Goal: Information Seeking & Learning: Find specific fact

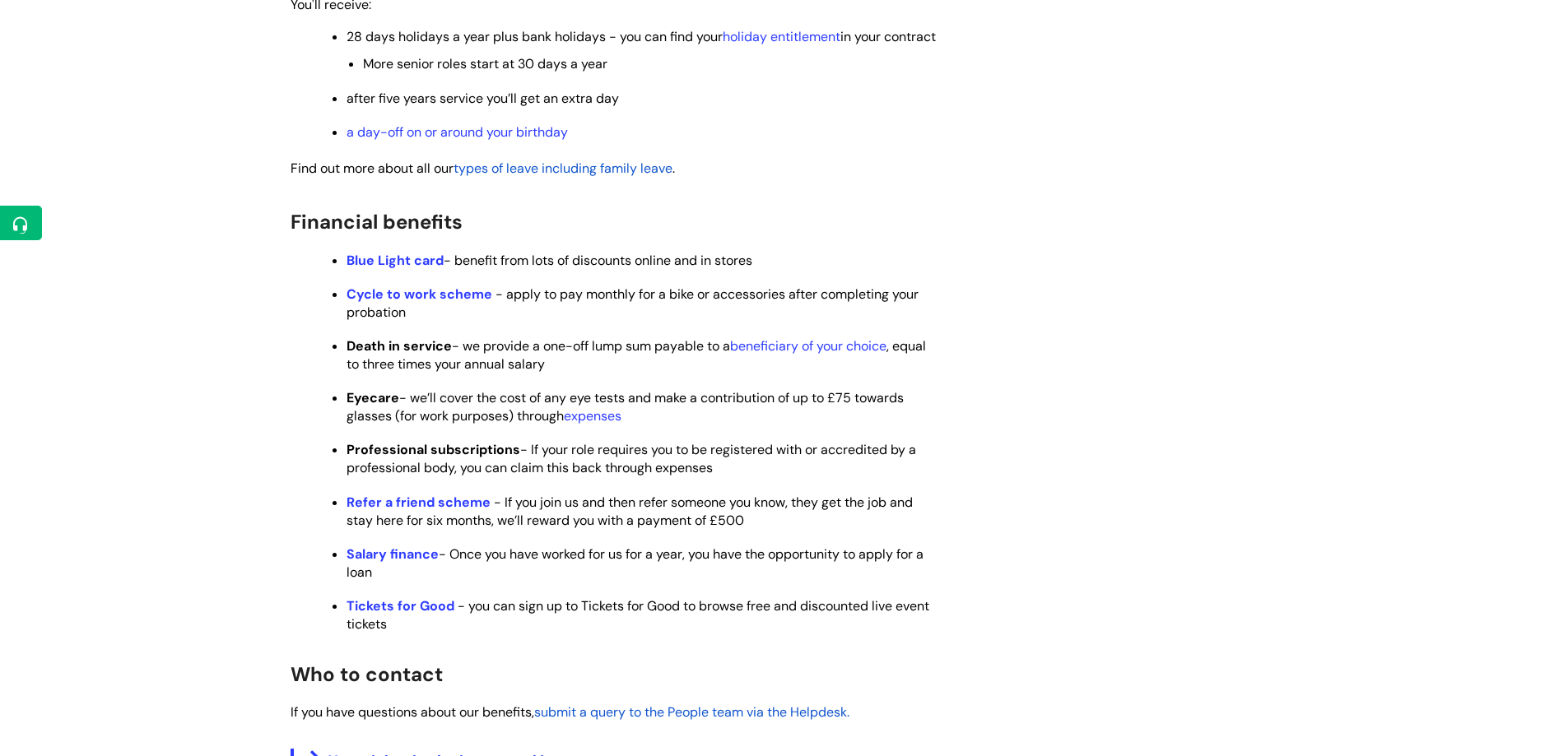
scroll to position [987, 0]
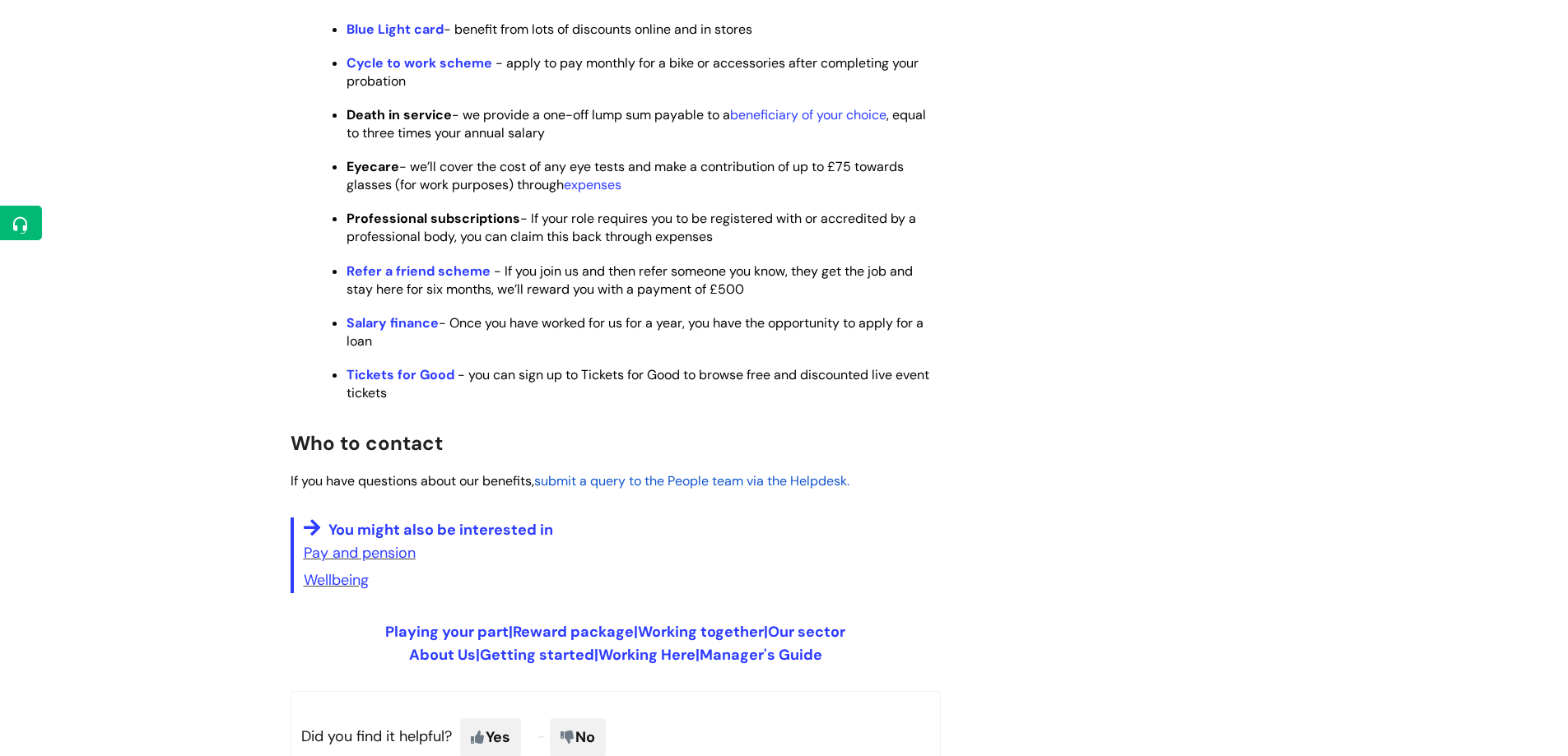
click at [592, 193] on link "expenses" at bounding box center [592, 185] width 57 height 18
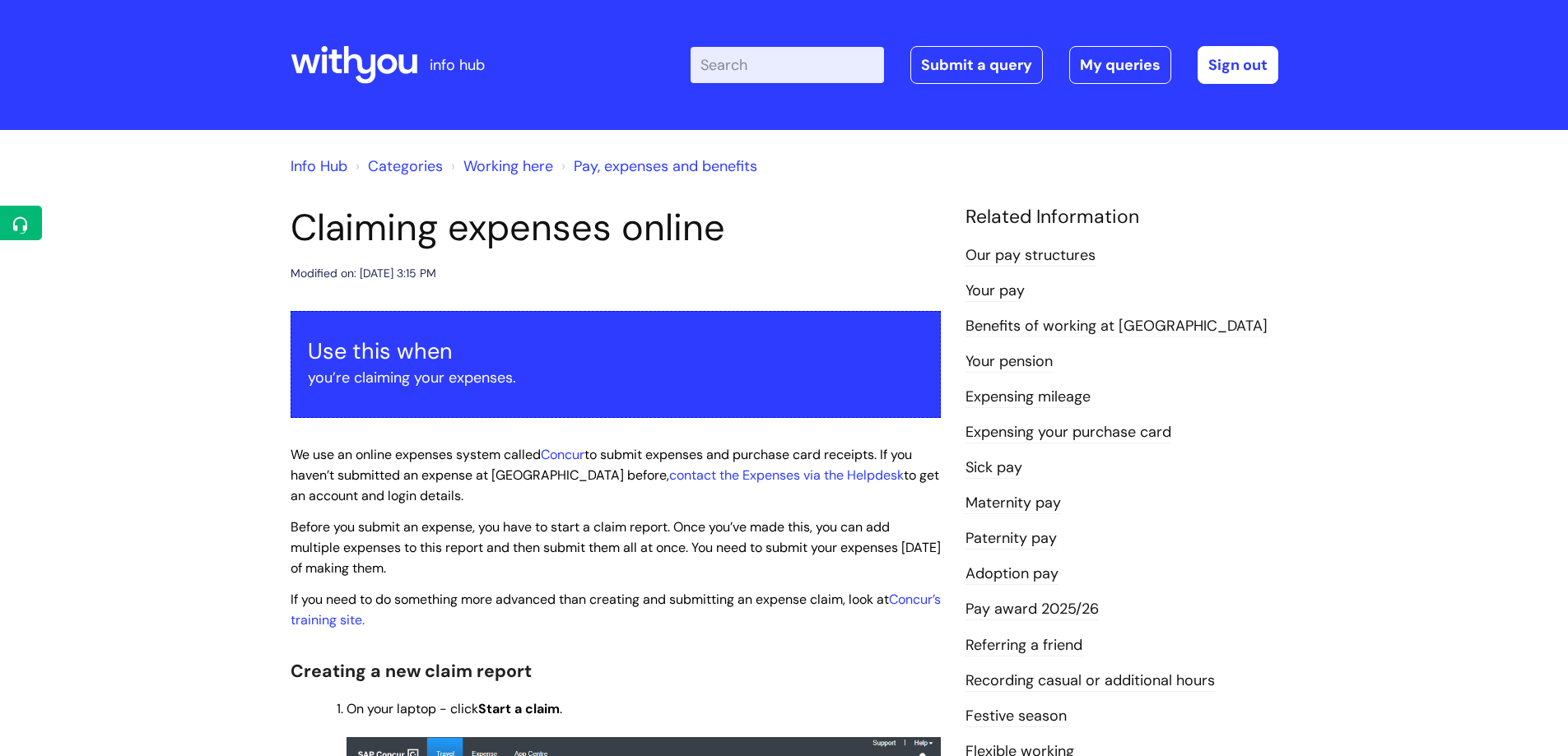
drag, startPoint x: 214, startPoint y: 234, endPoint x: 82, endPoint y: 57, distance: 220.8
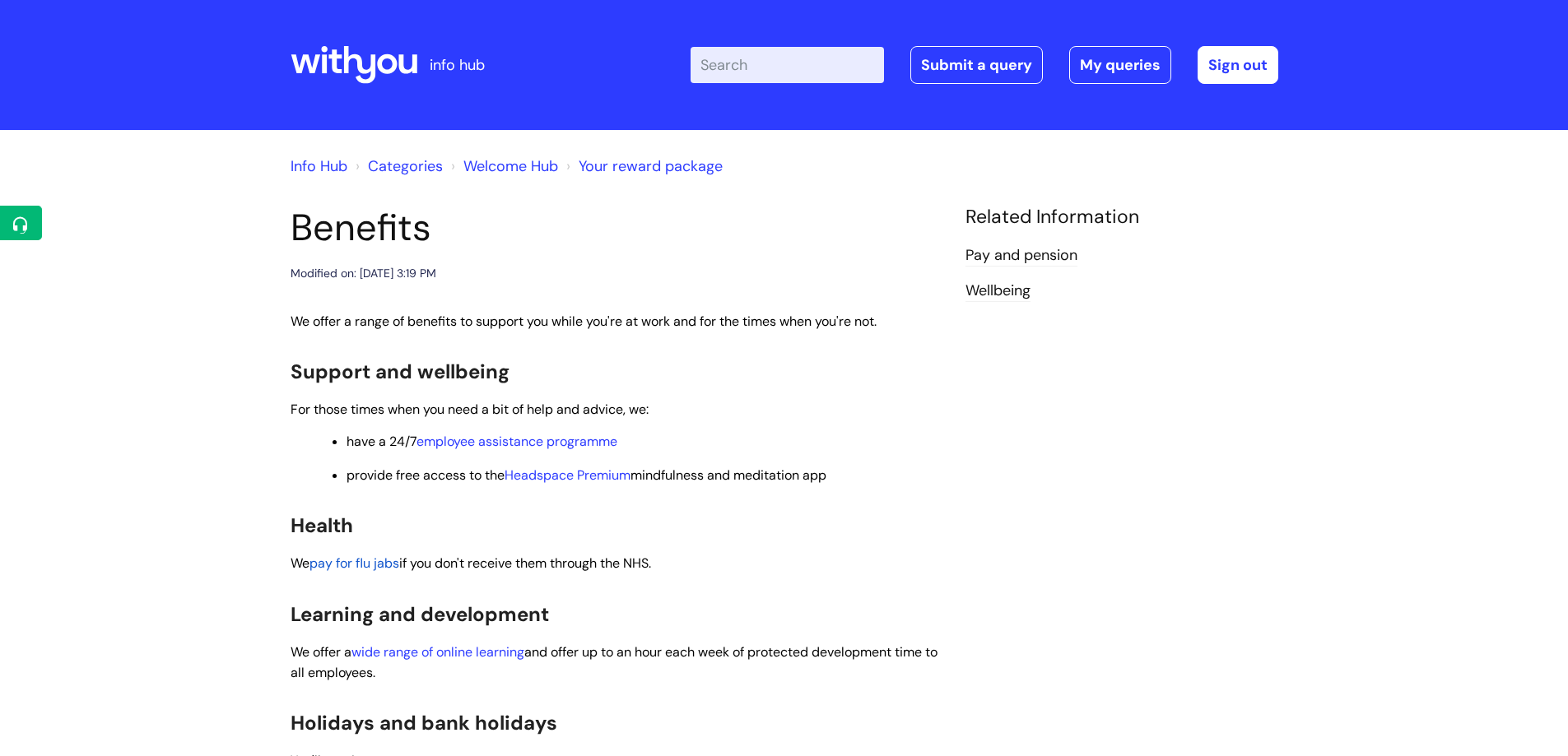
scroll to position [987, 0]
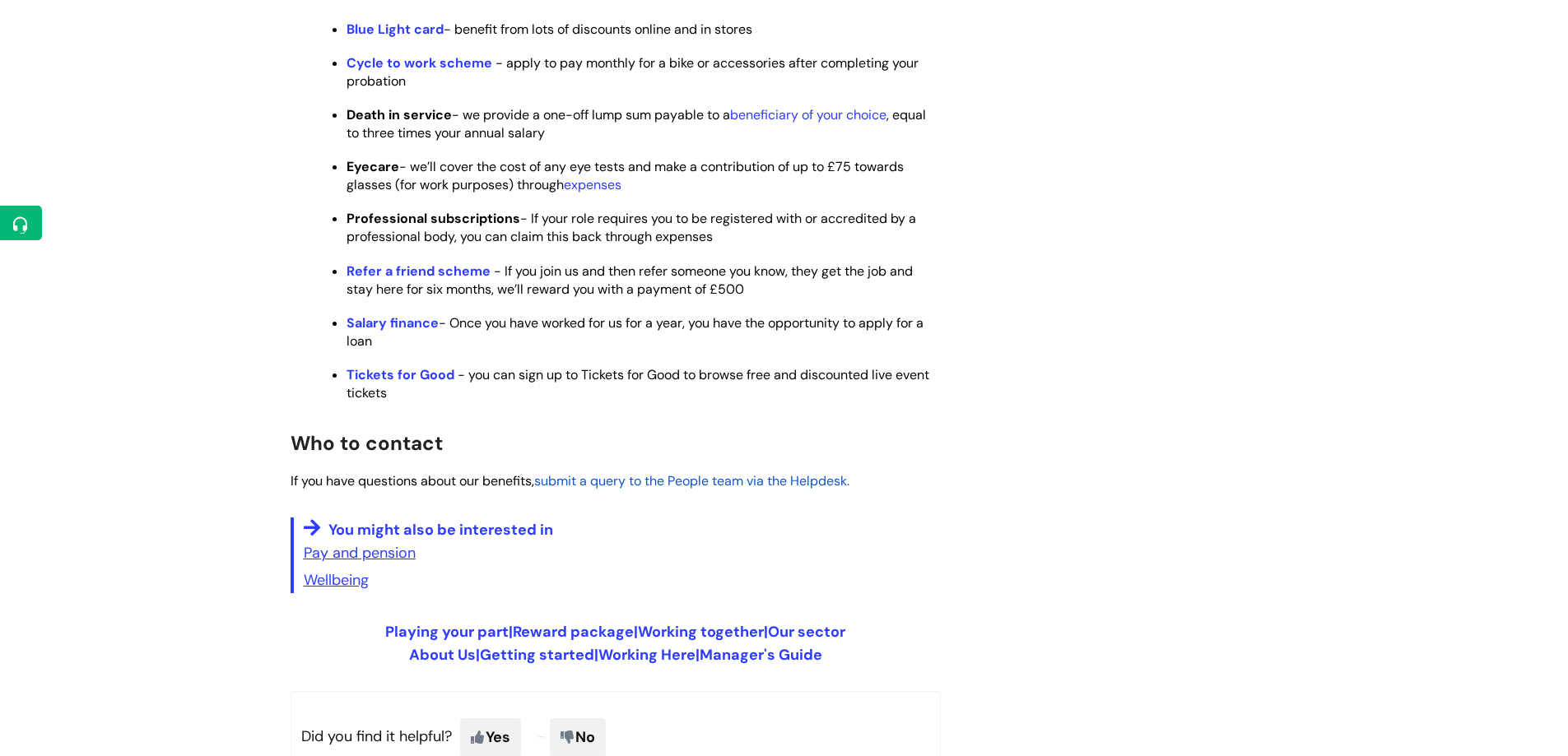
drag, startPoint x: 190, startPoint y: 215, endPoint x: 275, endPoint y: 214, distance: 85.0
click at [435, 188] on span "Eyecare - we’ll cover the cost of any eye tests and make a contribution of up t…" at bounding box center [625, 176] width 557 height 35
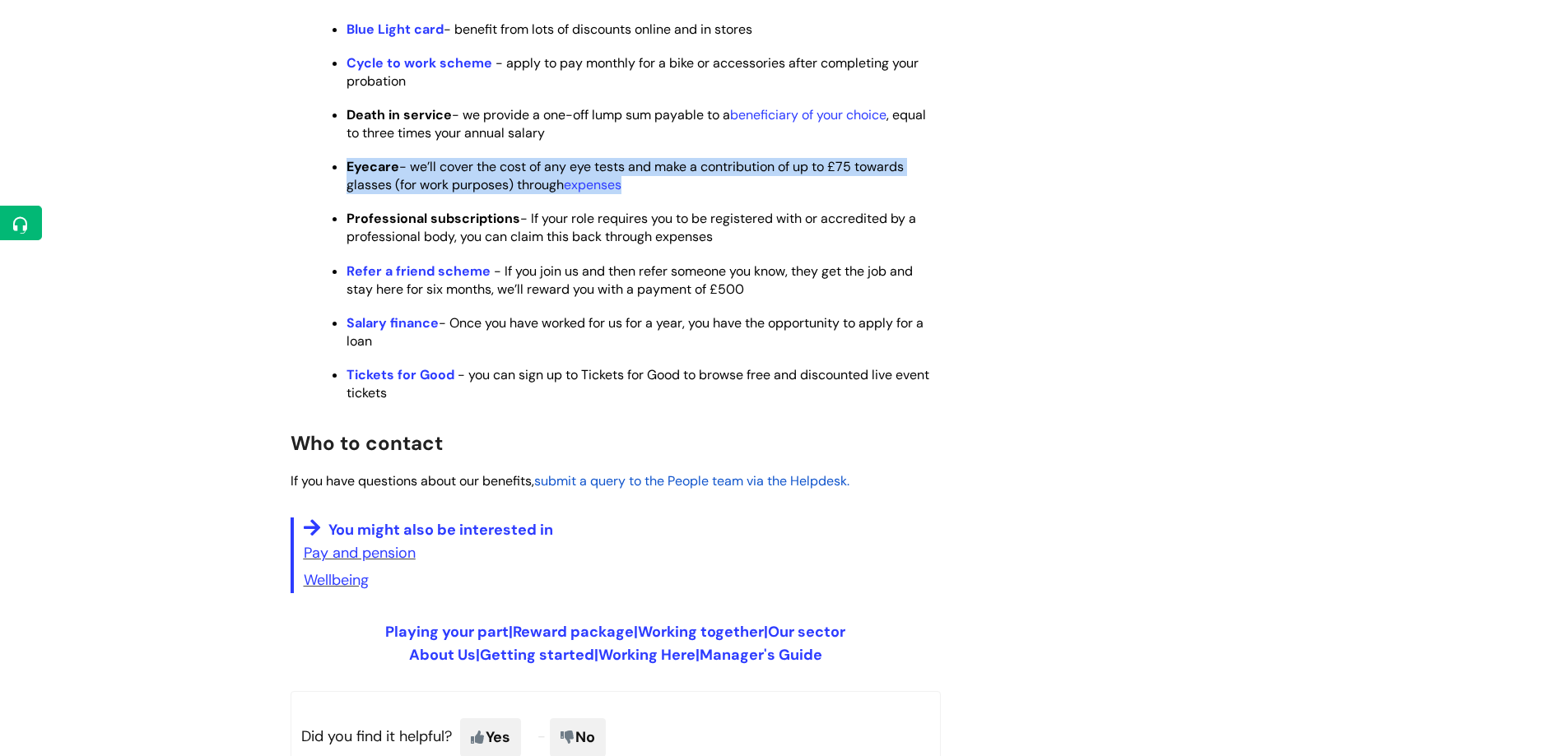
click at [435, 188] on span "Eyecare - we’ll cover the cost of any eye tests and make a contribution of up t…" at bounding box center [625, 176] width 557 height 35
copy span "Eyecare - we’ll cover the cost of any eye tests and make a contribution of up t…"
